Goal: Task Accomplishment & Management: Use online tool/utility

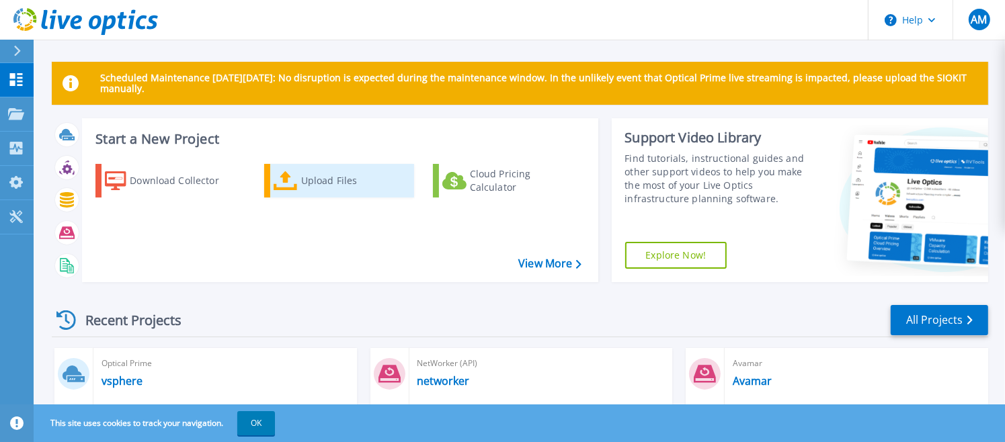
click at [342, 183] on div "Upload Files" at bounding box center [355, 180] width 108 height 27
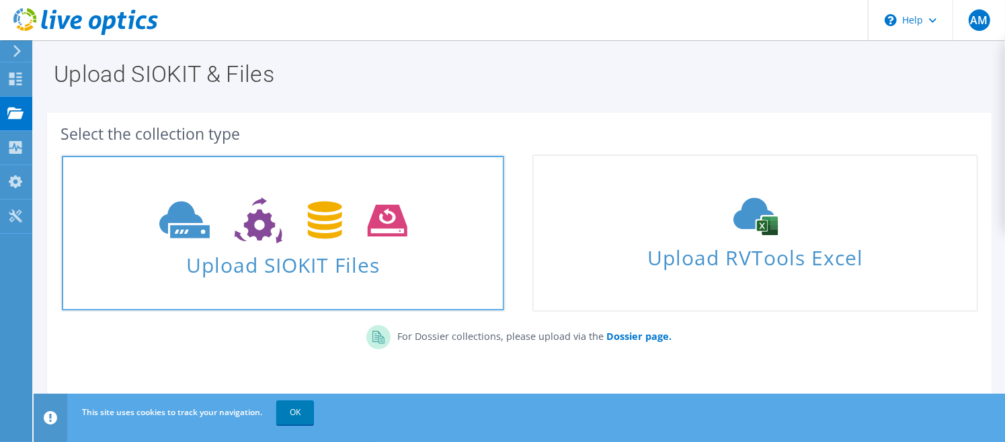
click at [318, 245] on span at bounding box center [283, 219] width 442 height 56
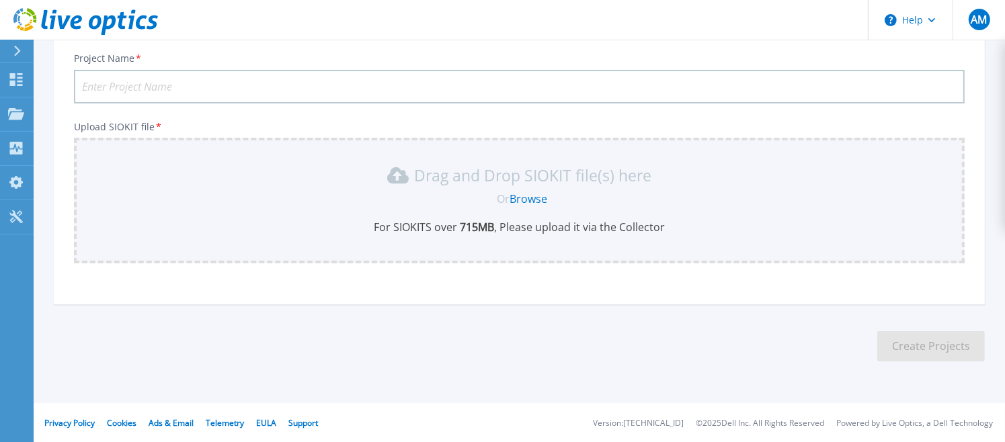
scroll to position [93, 0]
click at [522, 198] on link "Browse" at bounding box center [528, 198] width 38 height 15
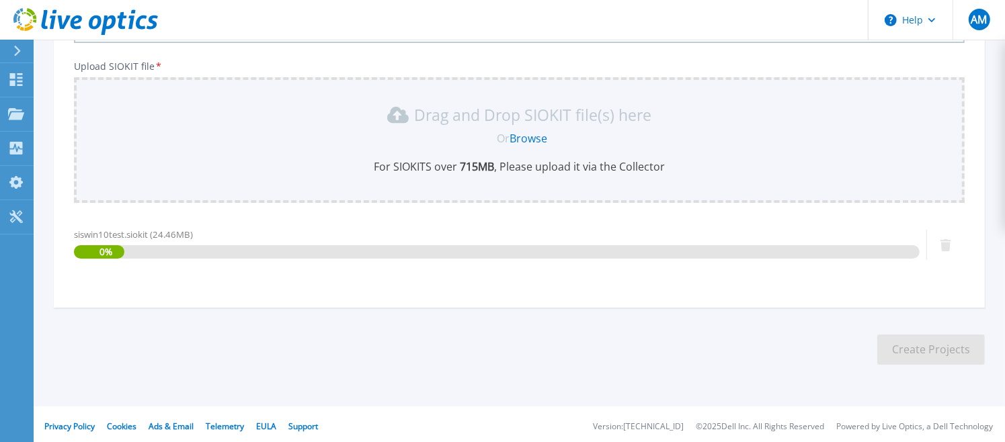
scroll to position [157, 0]
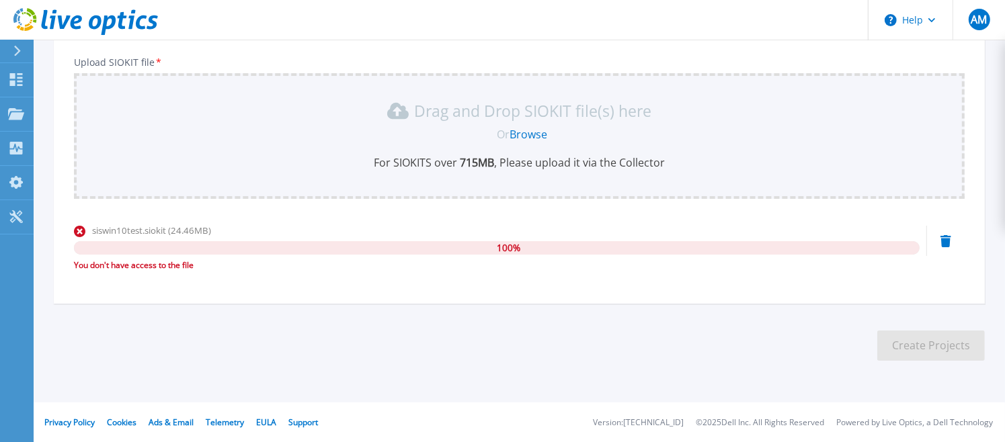
click at [944, 239] on icon at bounding box center [945, 241] width 11 height 12
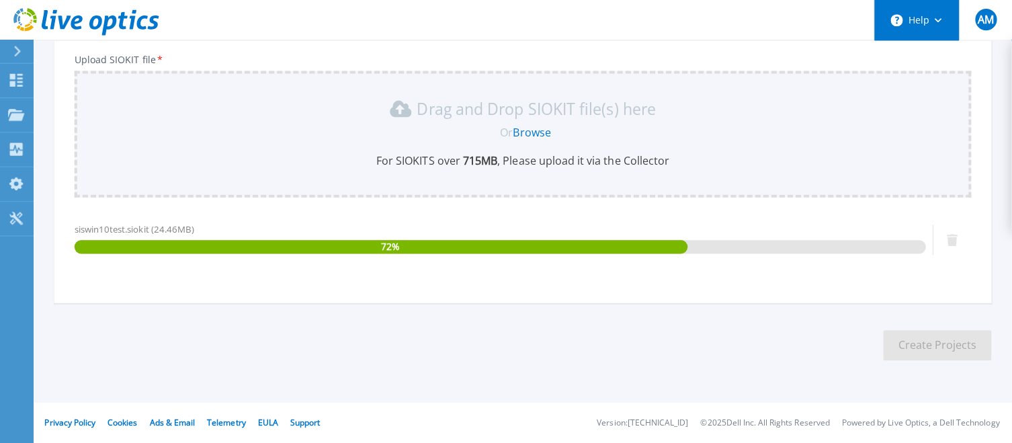
scroll to position [155, 0]
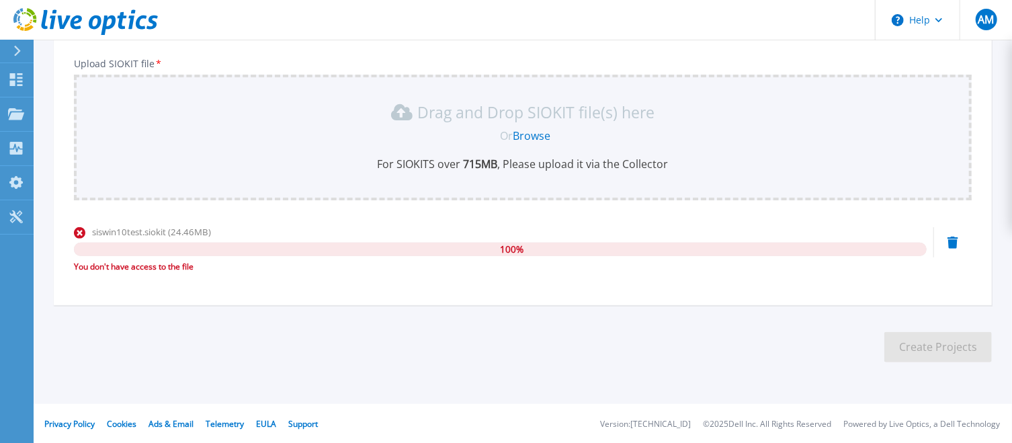
click at [48, 19] on icon at bounding box center [85, 22] width 144 height 28
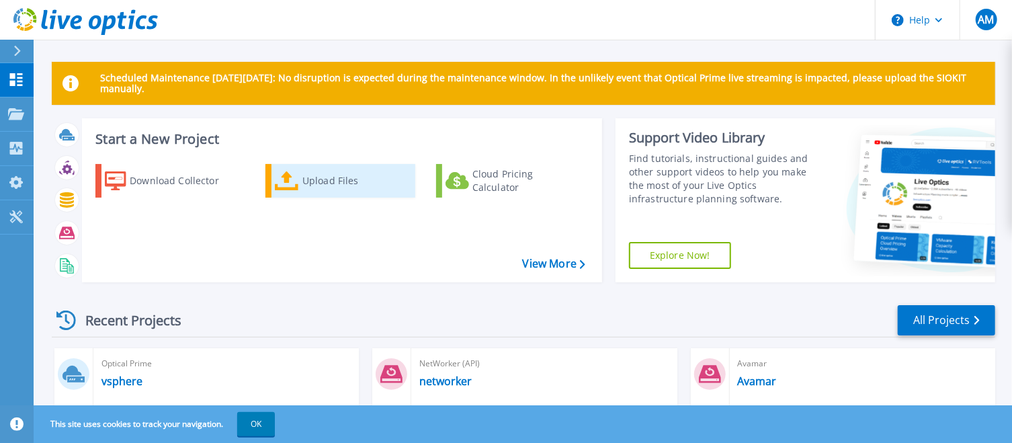
click at [315, 181] on div "Upload Files" at bounding box center [356, 180] width 108 height 27
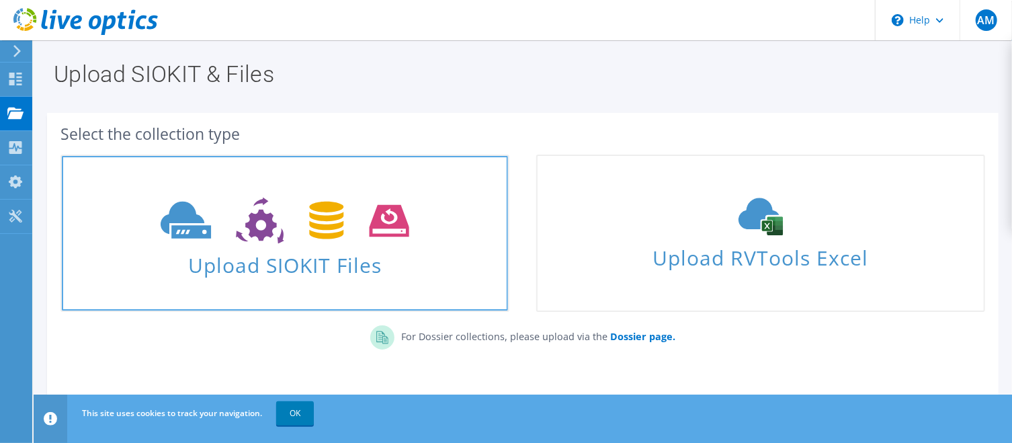
click at [312, 239] on icon at bounding box center [285, 221] width 248 height 46
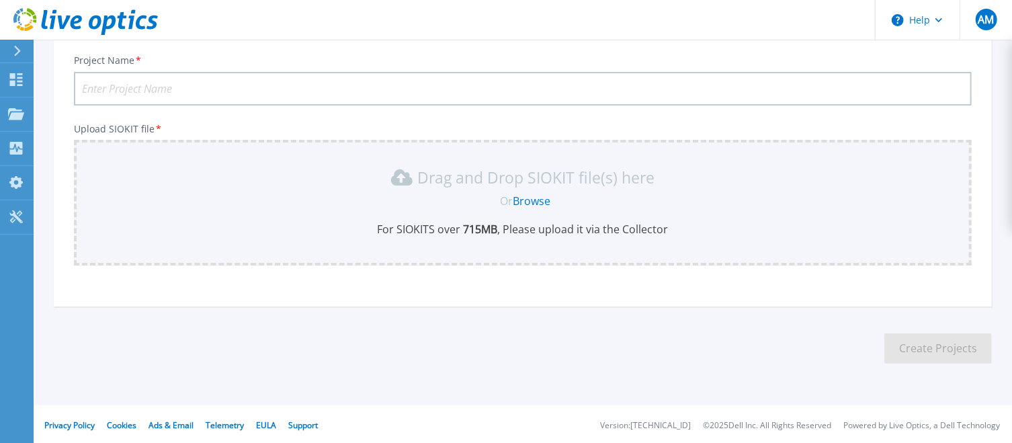
scroll to position [92, 0]
click at [529, 198] on link "Browse" at bounding box center [532, 199] width 38 height 15
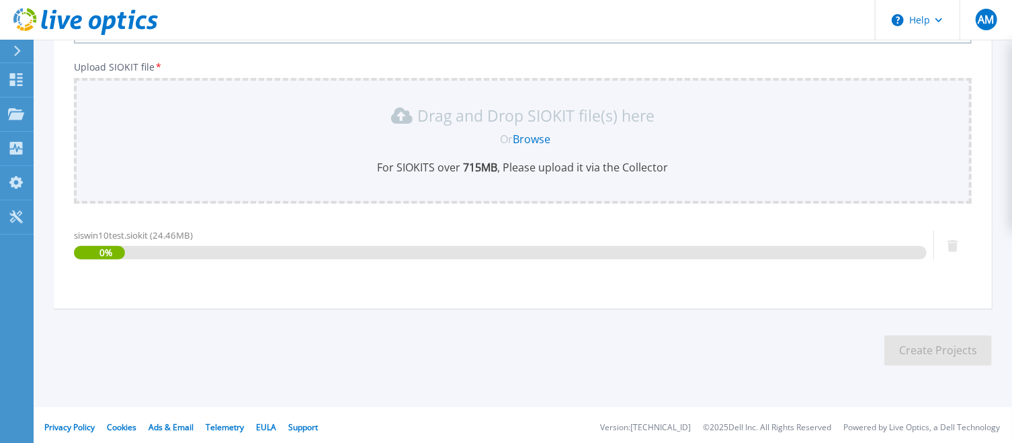
scroll to position [155, 0]
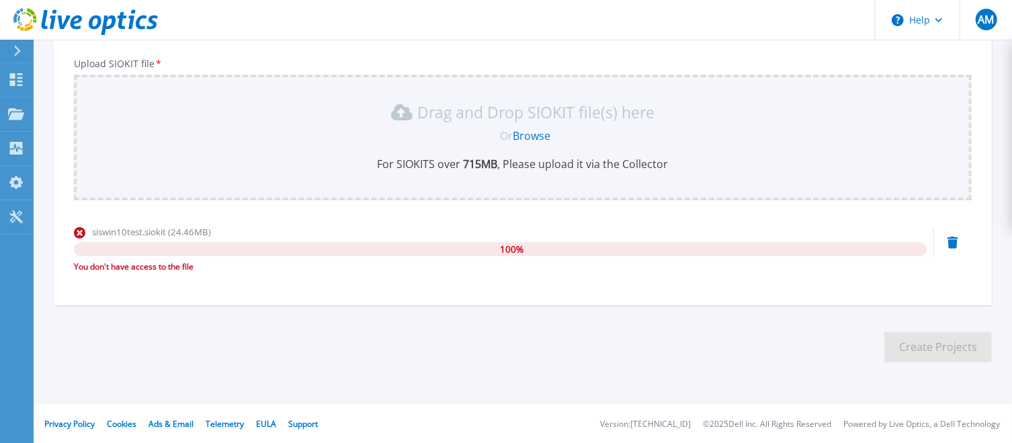
click at [815, 241] on div "siswin10test.siokit (24.46MB) 100 % You don't have access to the file" at bounding box center [500, 249] width 853 height 48
